Goal: Information Seeking & Learning: Find specific fact

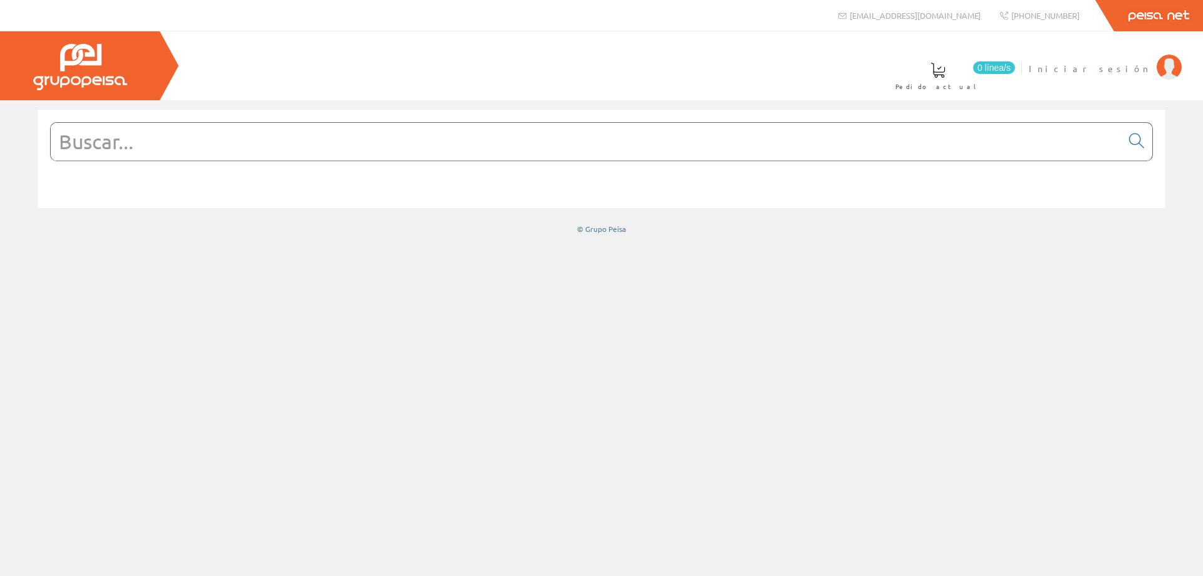
click at [1143, 69] on span "Iniciar sesión" at bounding box center [1089, 68] width 122 height 13
click at [344, 147] on input "text" at bounding box center [586, 142] width 1070 height 38
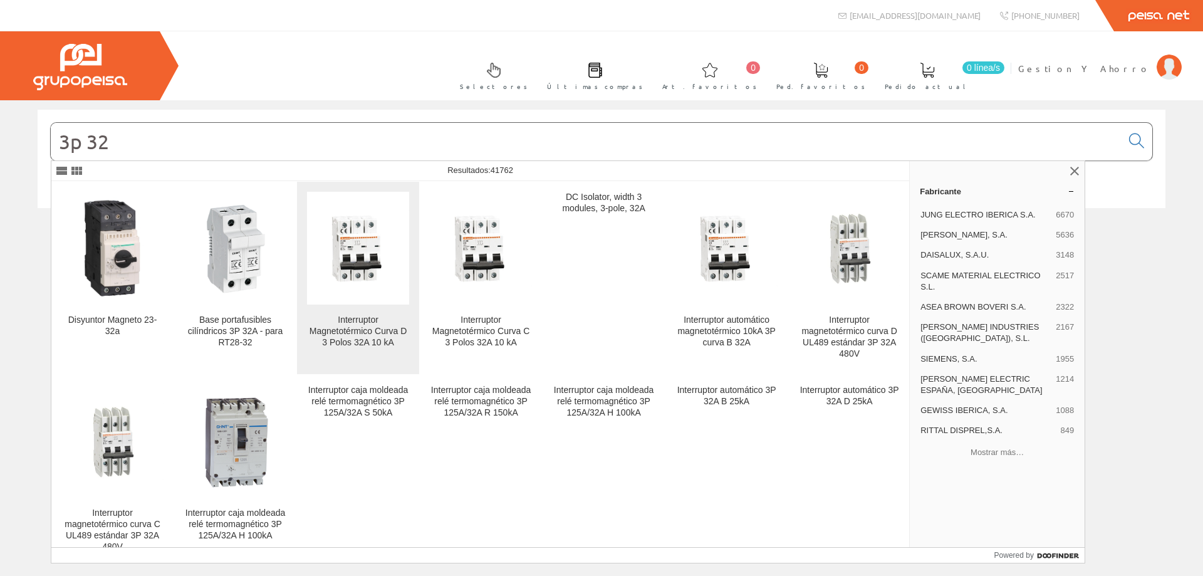
type input "3p 32"
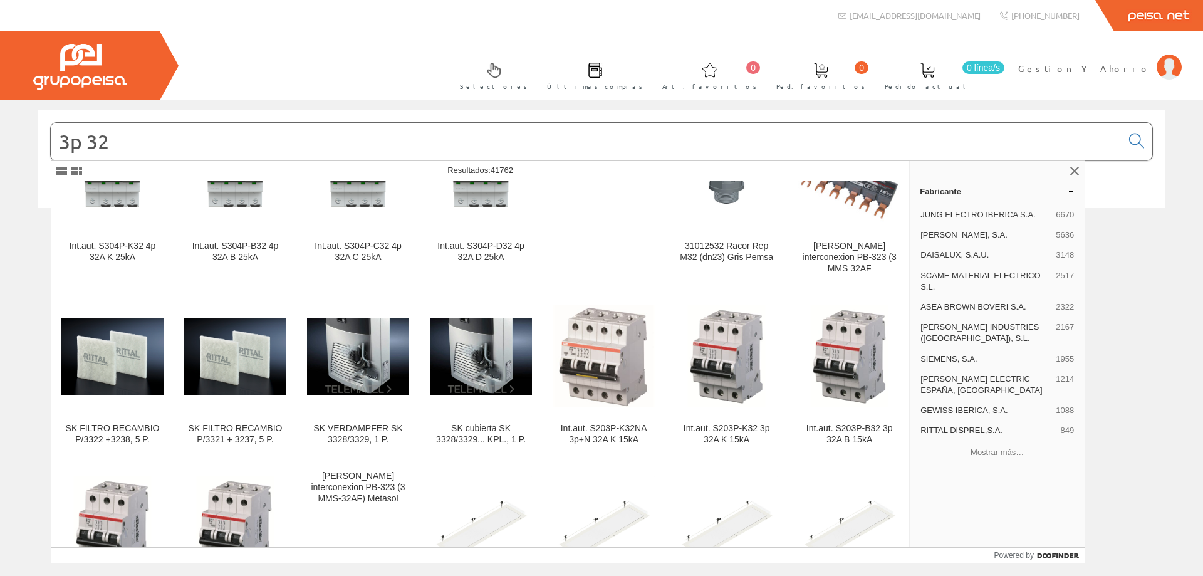
scroll to position [3885, 0]
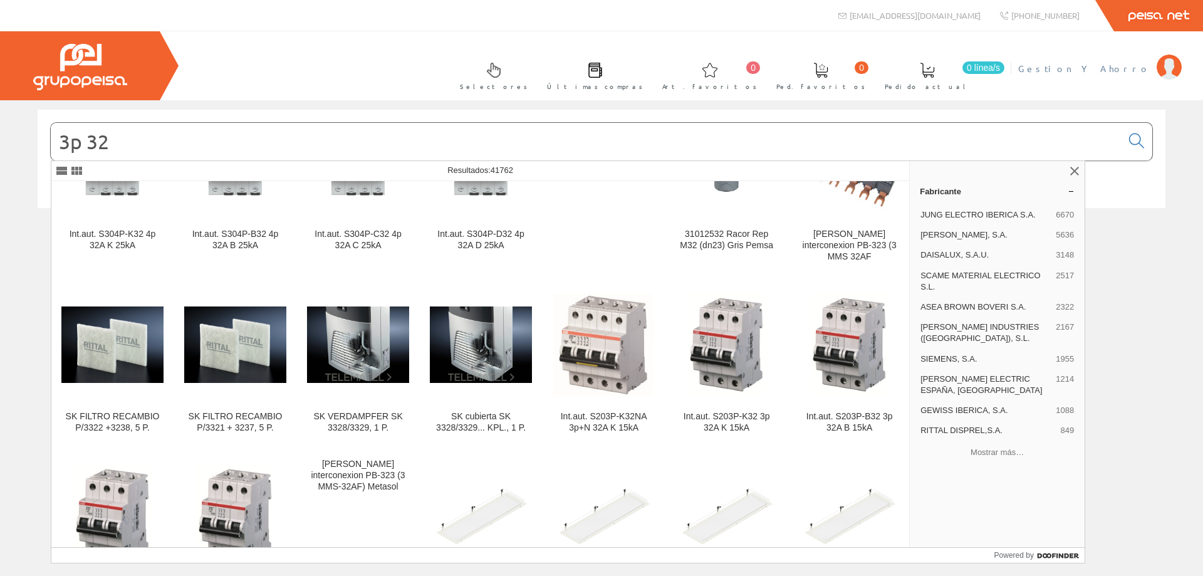
click at [1128, 68] on span "Gestion Y Ahorro" at bounding box center [1084, 68] width 132 height 13
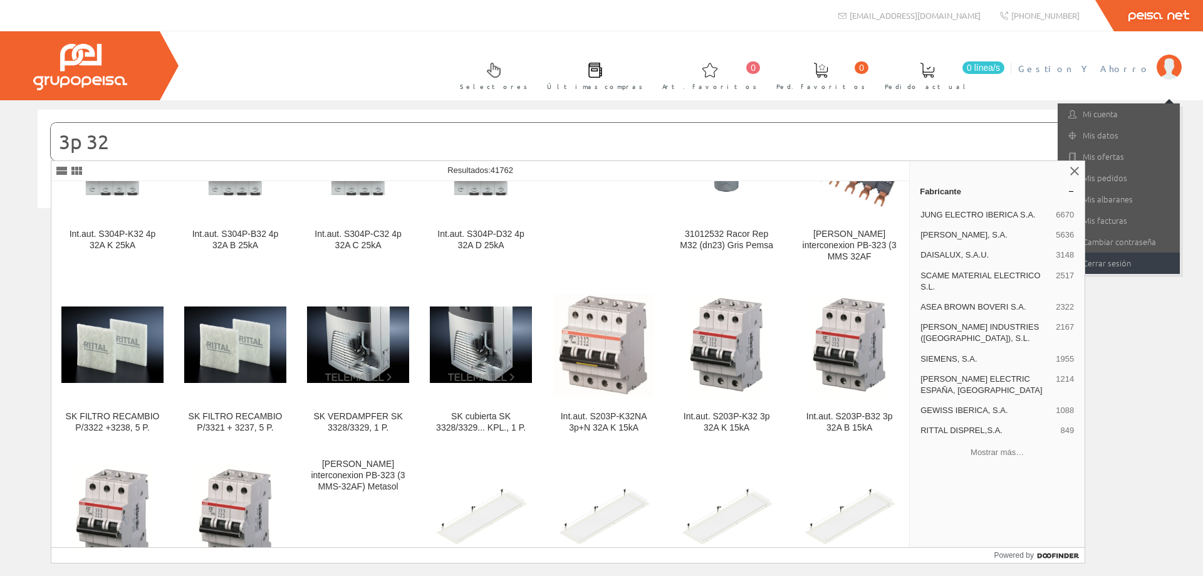
click at [1119, 269] on link "Cerrar sesión" at bounding box center [1118, 262] width 122 height 21
